Goal: Information Seeking & Learning: Understand process/instructions

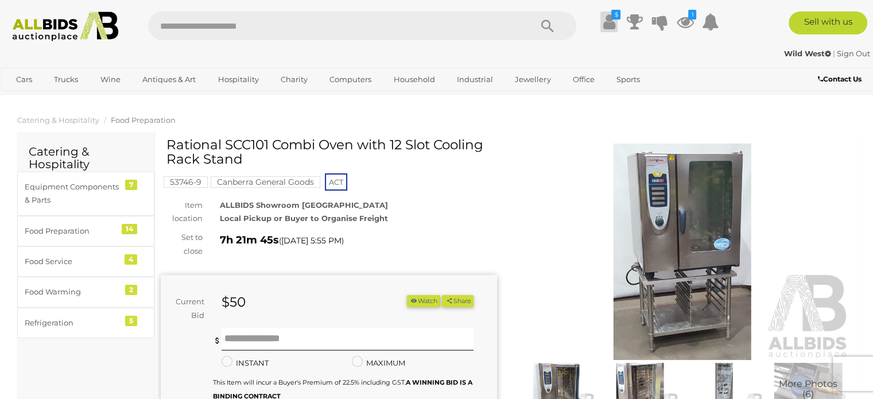
click at [607, 26] on icon at bounding box center [609, 21] width 12 height 21
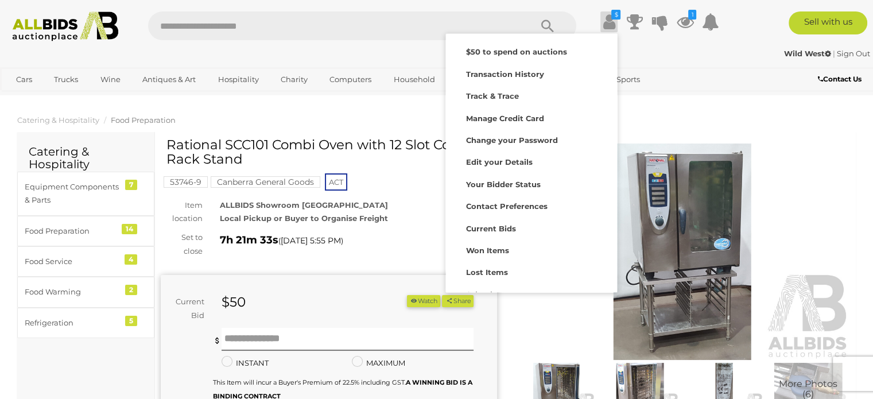
click at [769, 3] on div "$ Transaction History" at bounding box center [436, 22] width 873 height 44
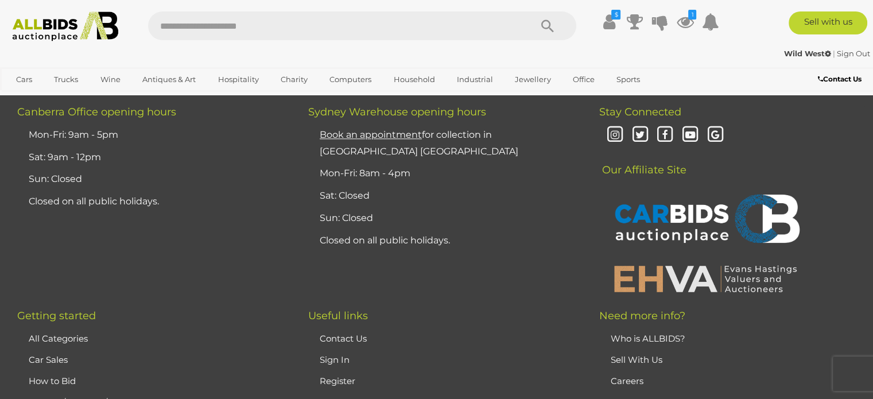
scroll to position [1434, 0]
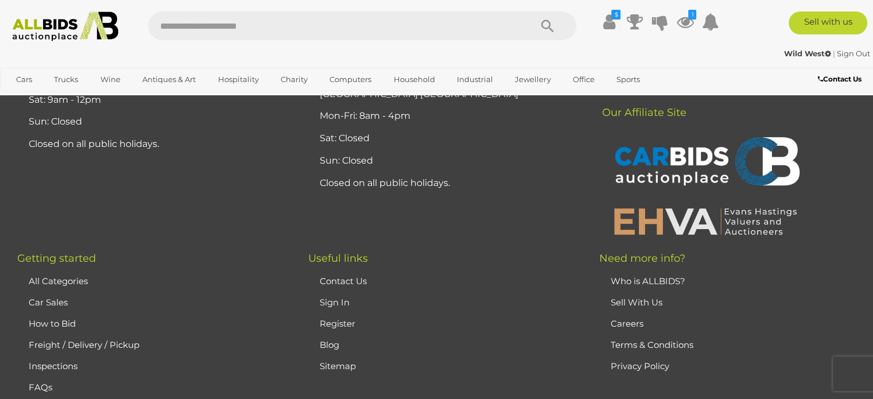
click at [49, 318] on link "How to Bid" at bounding box center [52, 323] width 47 height 11
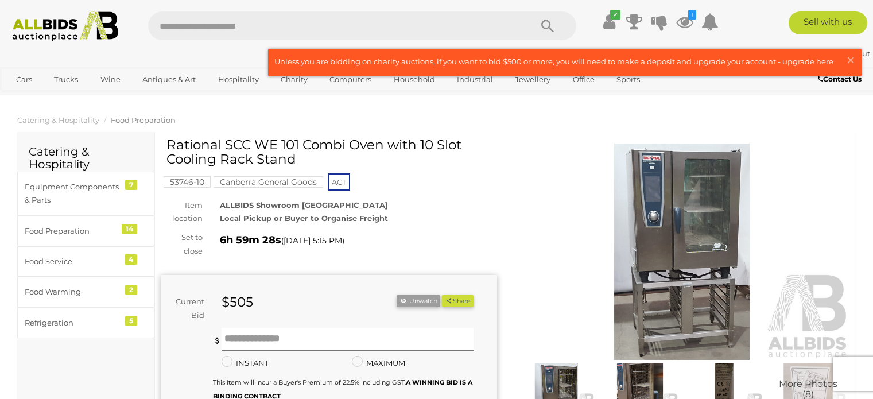
scroll to position [115, 0]
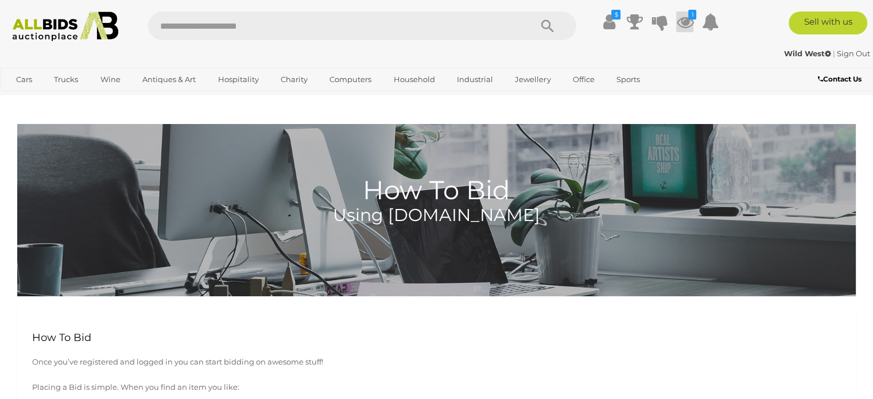
click at [682, 24] on icon at bounding box center [684, 21] width 17 height 21
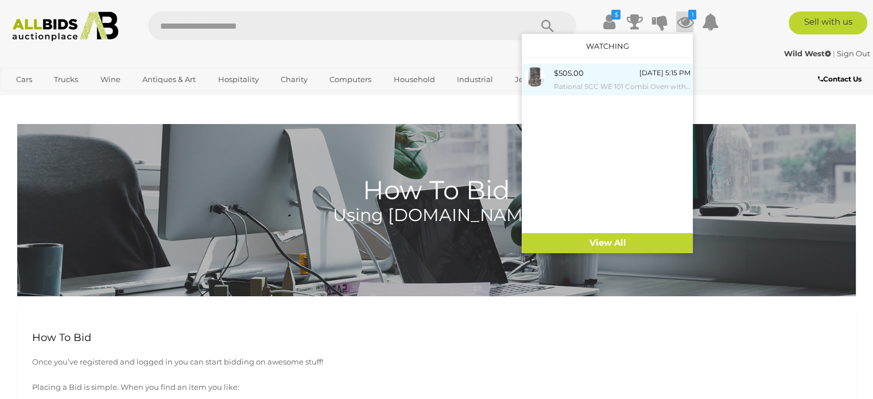
click at [555, 74] on span "$505.00" at bounding box center [568, 72] width 30 height 9
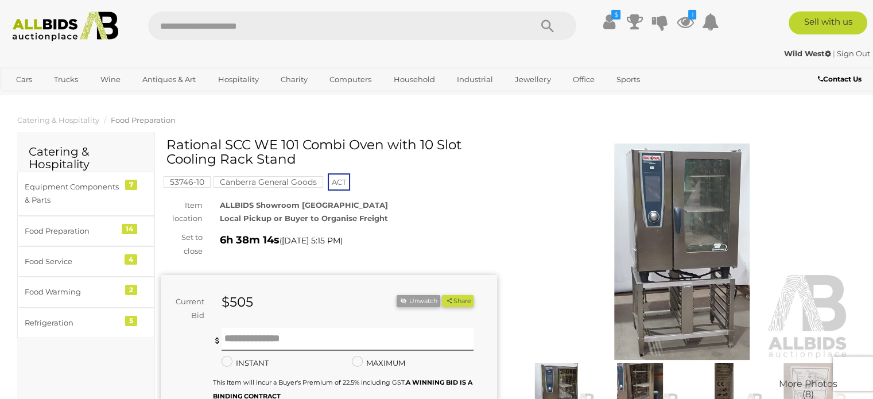
scroll to position [57, 0]
